Goal: Information Seeking & Learning: Learn about a topic

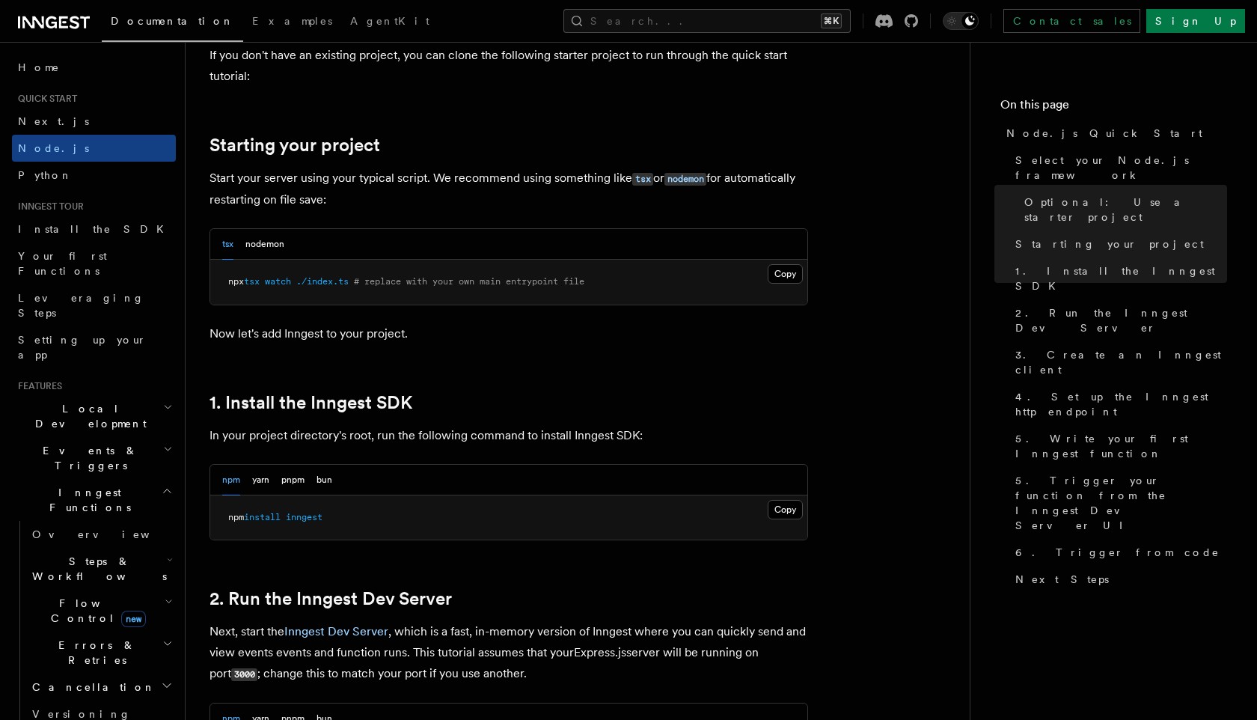
scroll to position [620, 0]
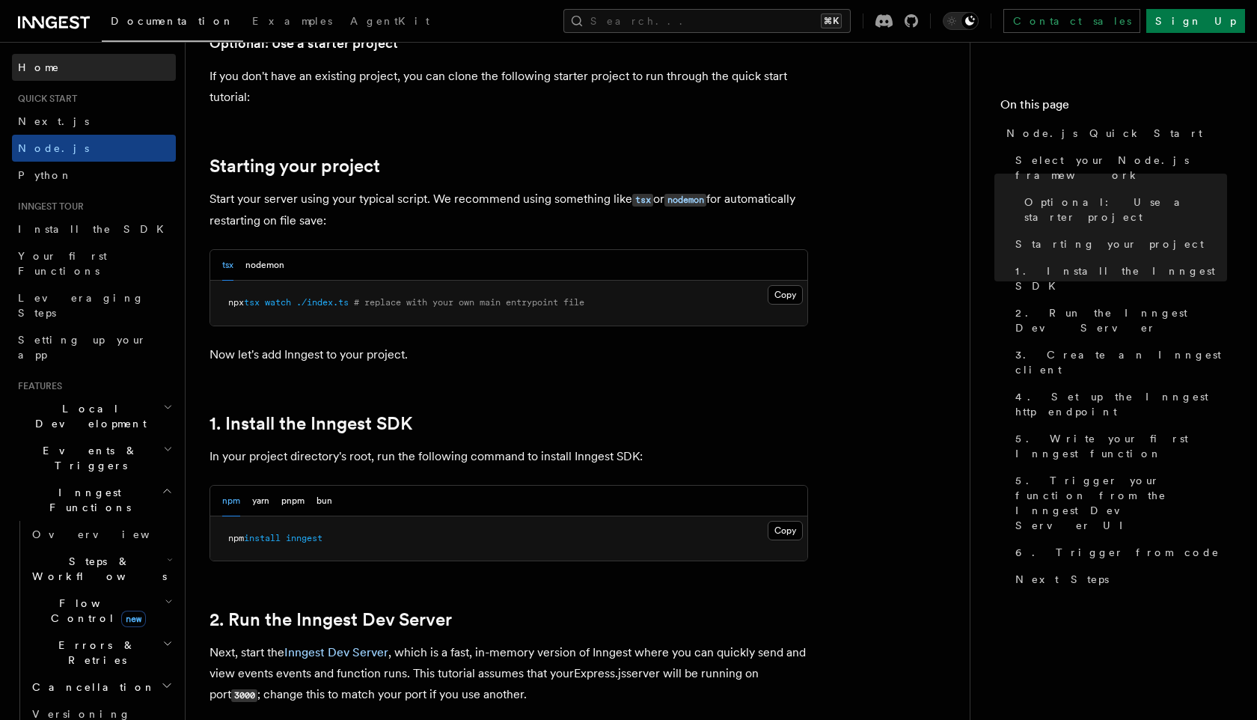
click at [77, 71] on link "Home" at bounding box center [94, 67] width 164 height 27
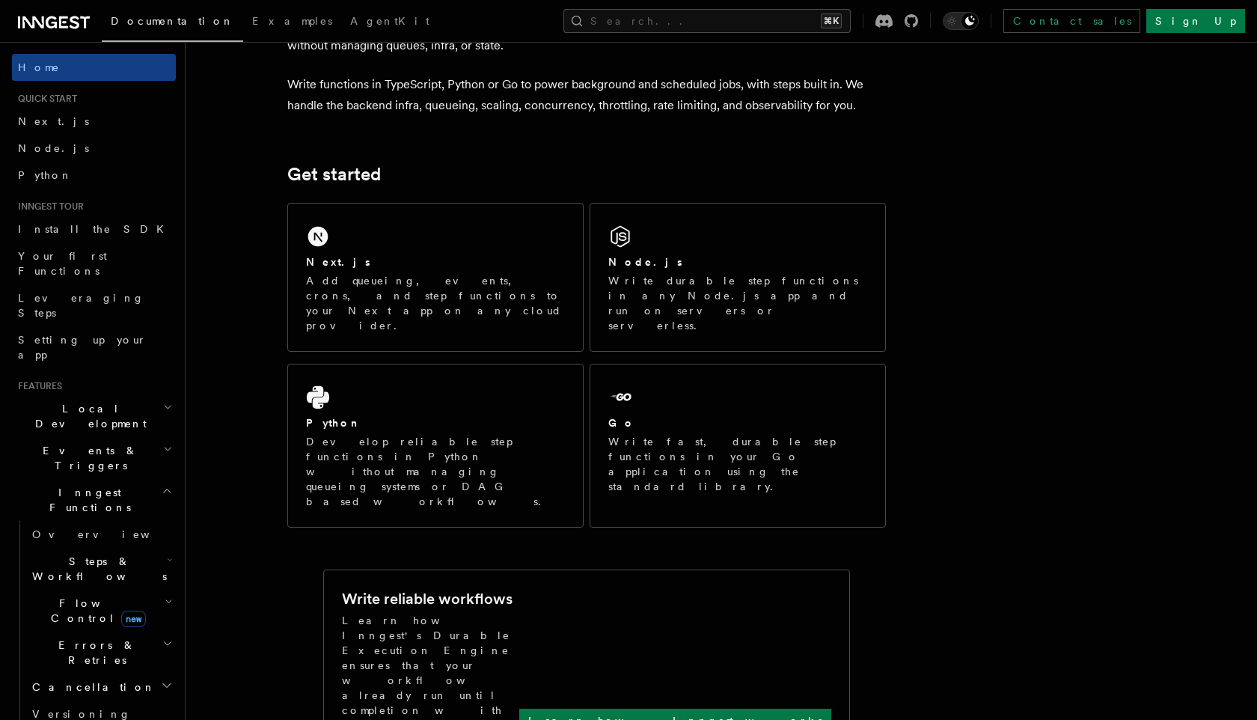
scroll to position [109, 0]
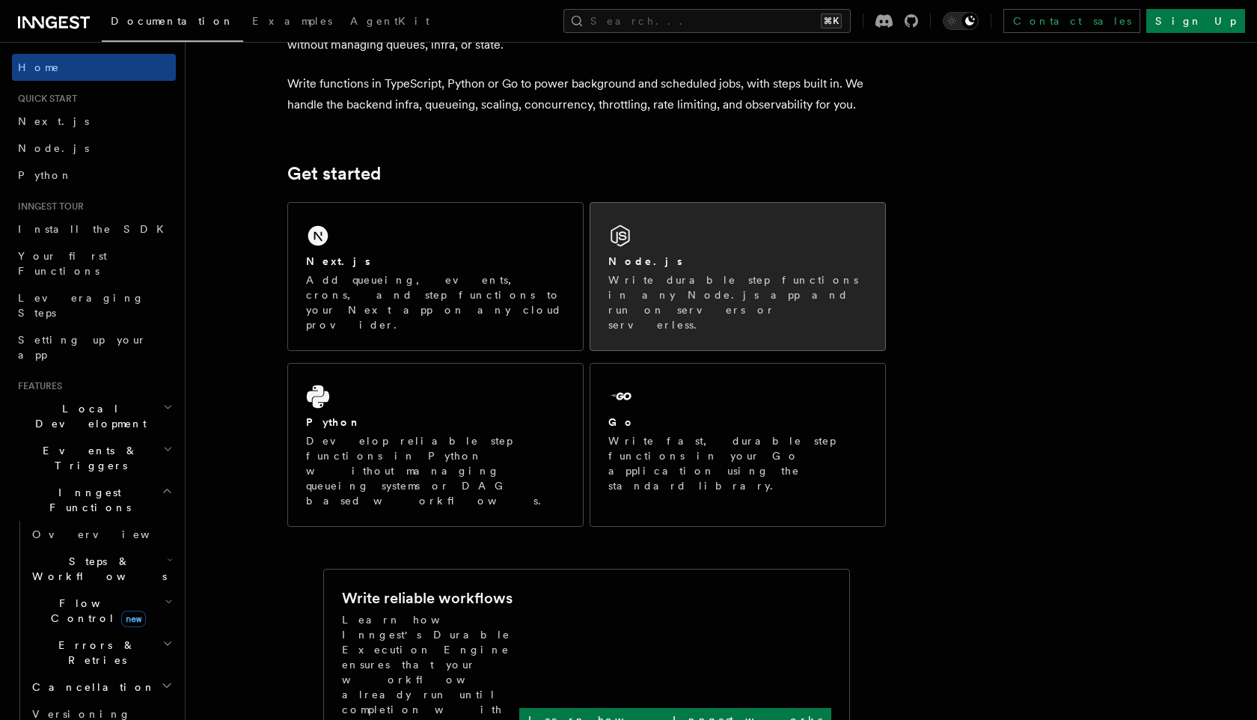
click at [675, 262] on div "Node.js" at bounding box center [737, 262] width 259 height 16
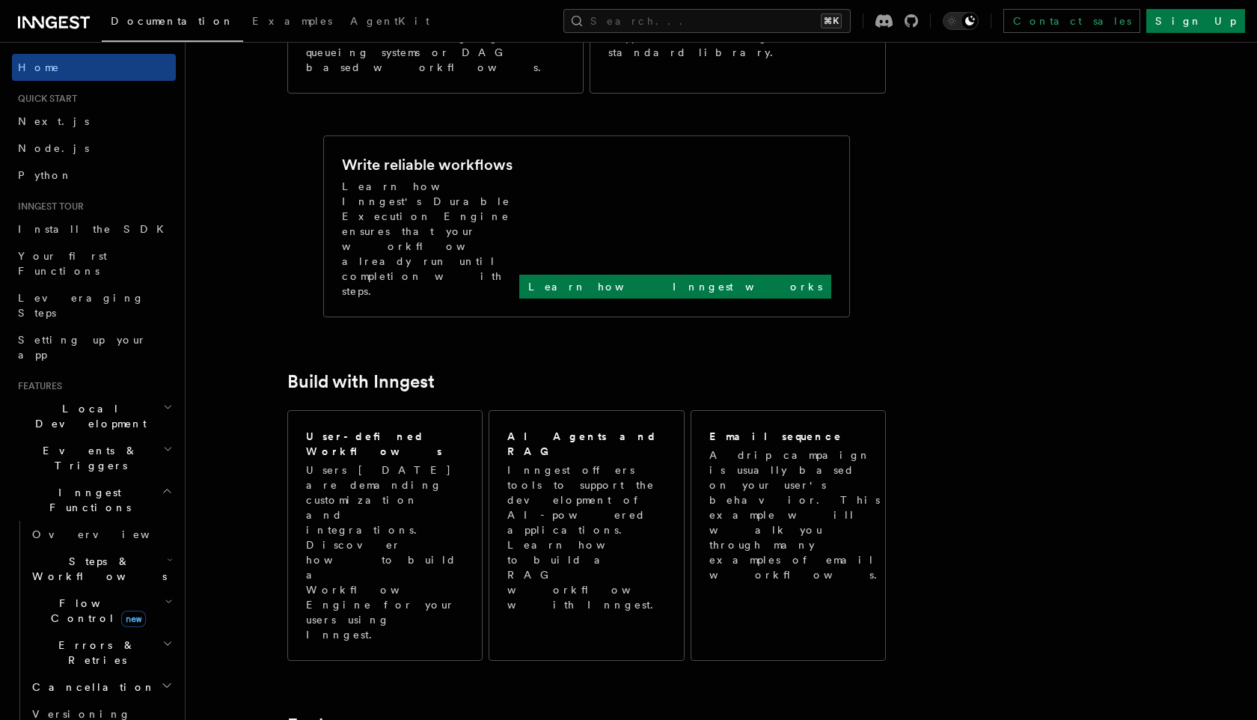
scroll to position [539, 0]
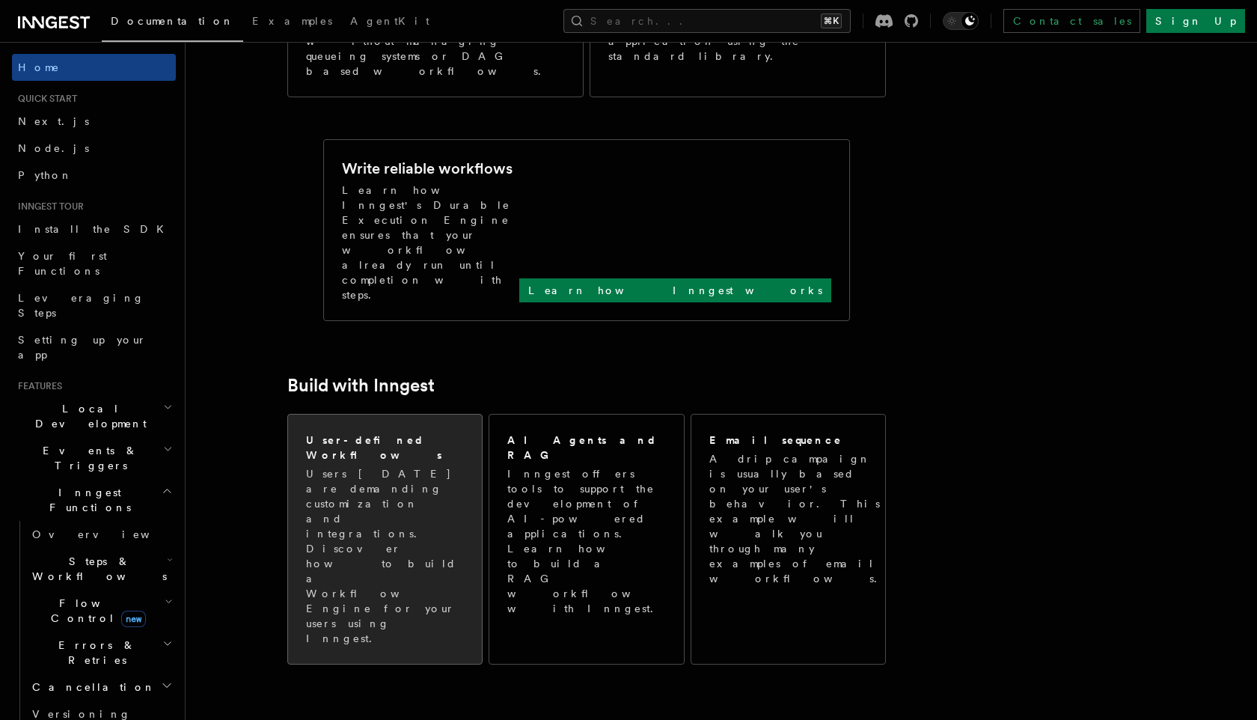
click at [402, 466] on p "Users today are demanding customization and integrations. Discover how to build…" at bounding box center [385, 556] width 158 height 180
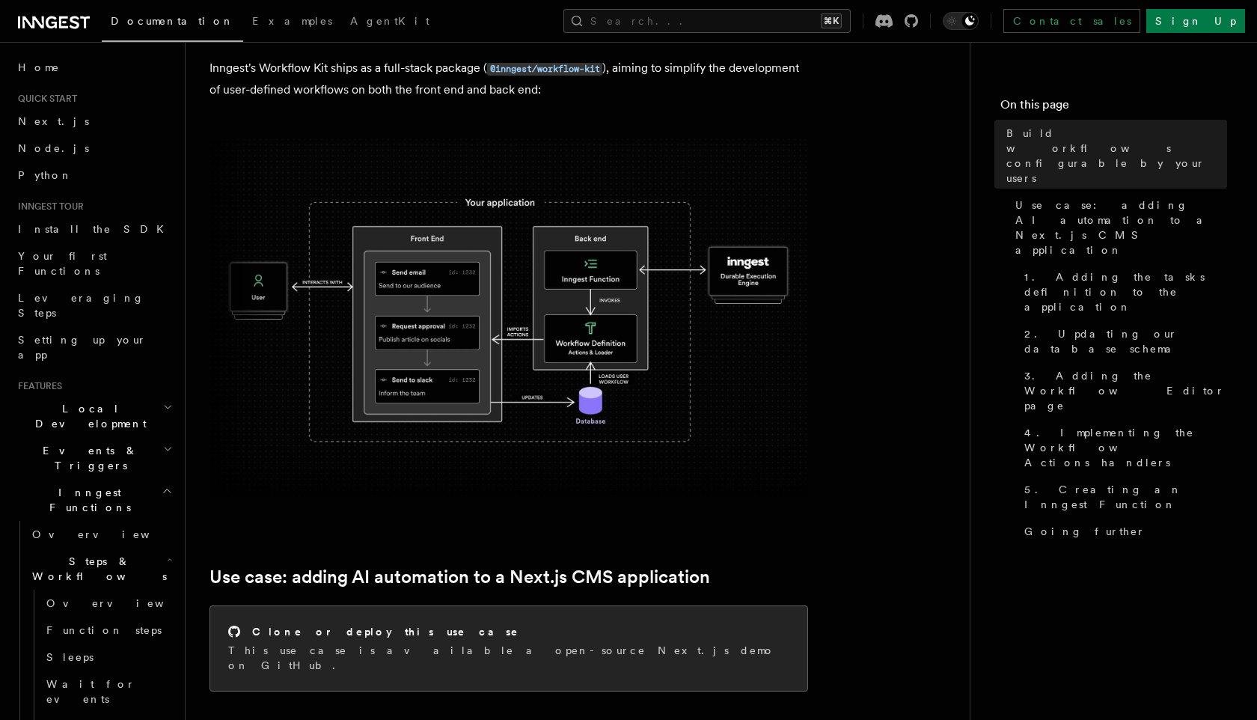
scroll to position [141, 0]
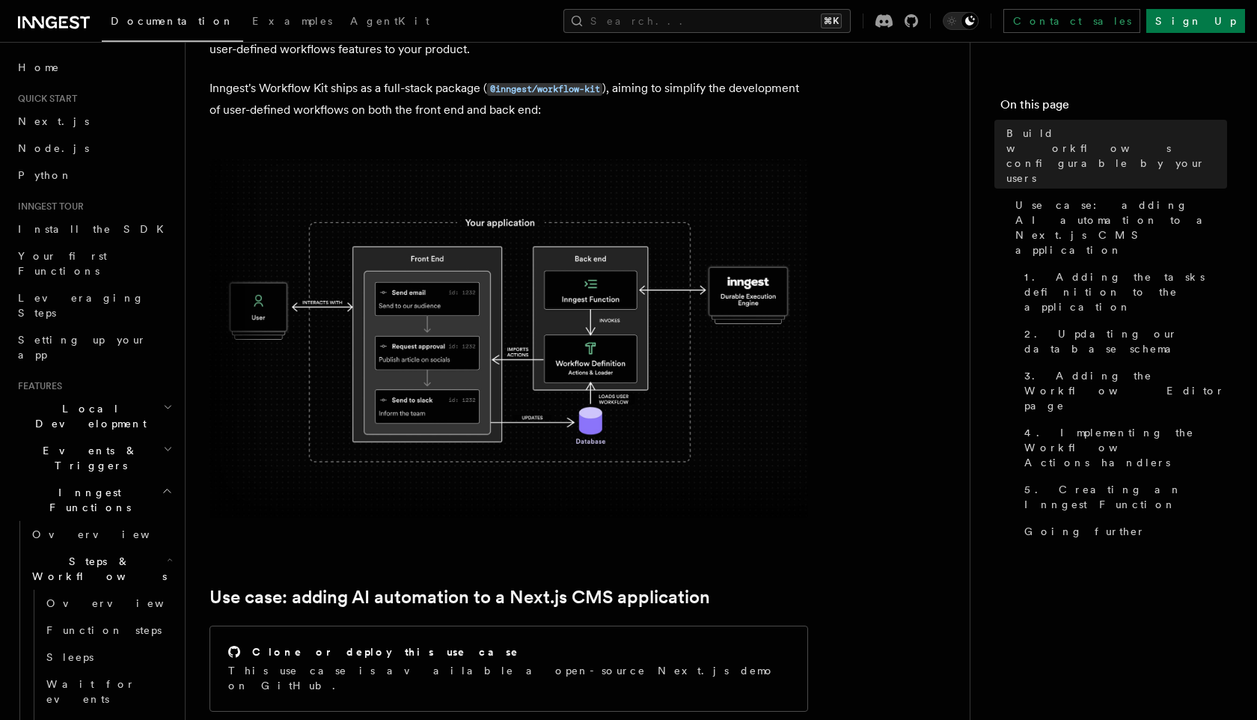
click at [555, 336] on img at bounding box center [509, 338] width 599 height 358
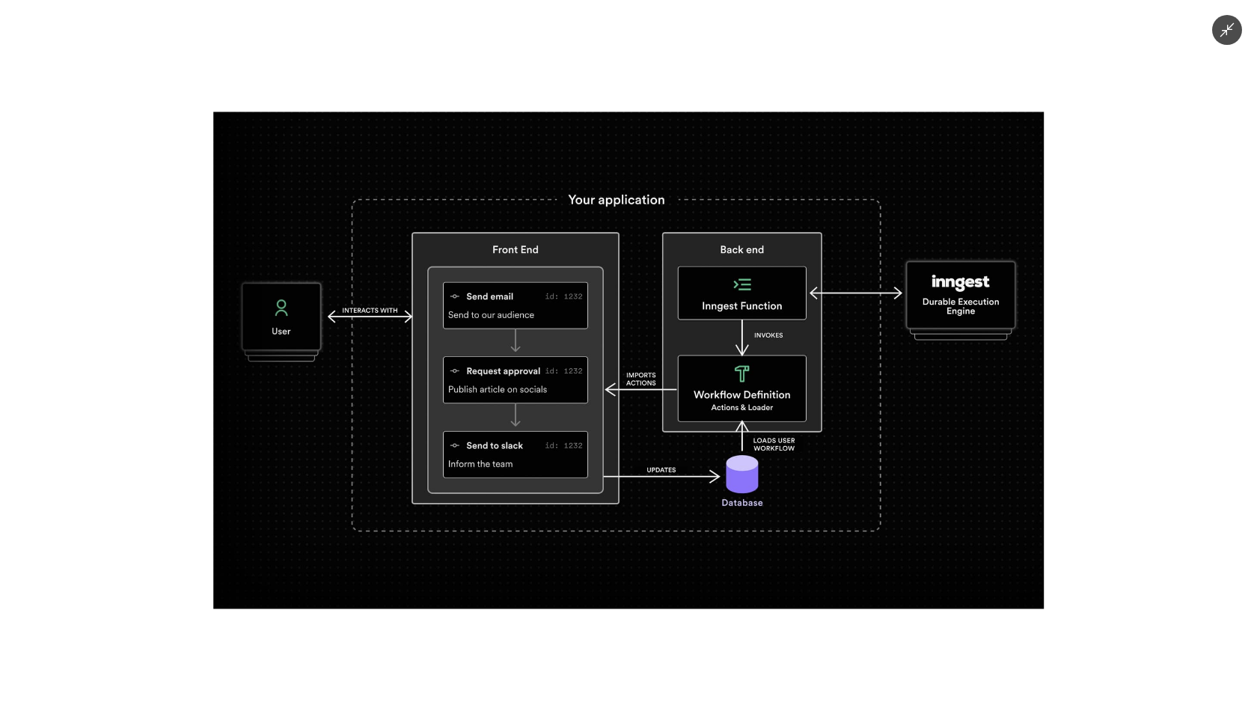
click at [1228, 34] on icon "Minimize image" at bounding box center [1227, 30] width 16 height 16
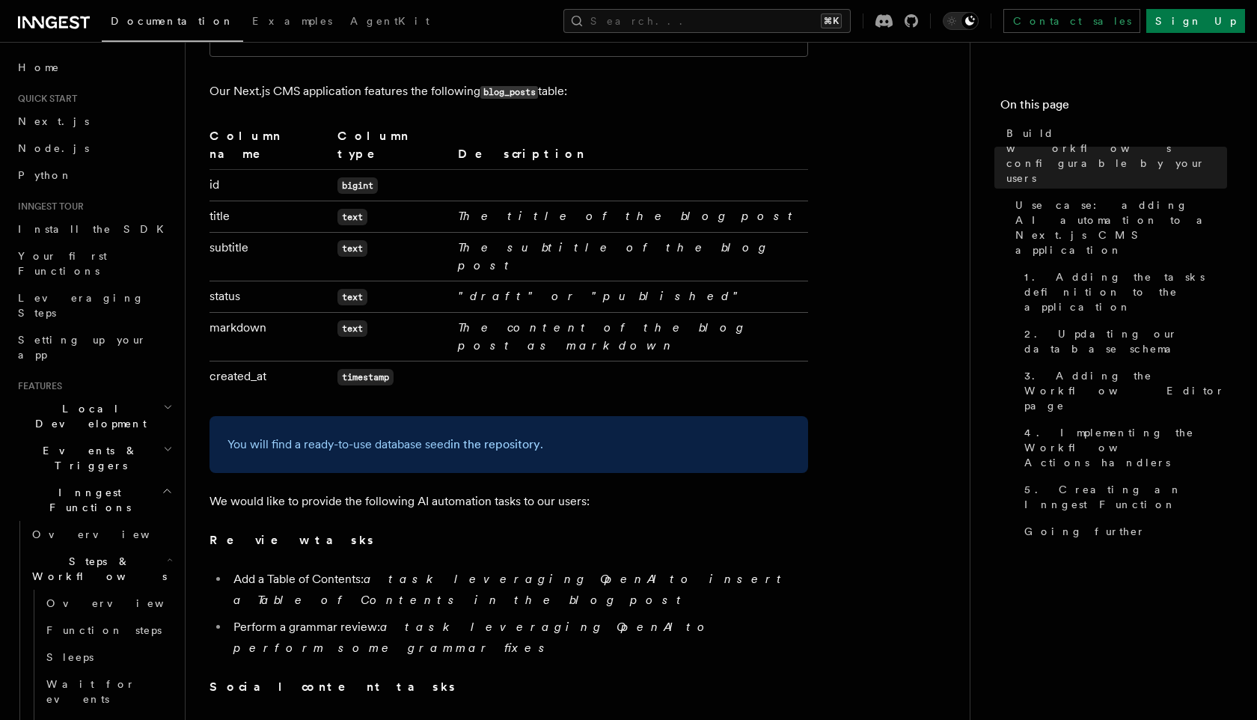
scroll to position [802, 0]
